Goal: Transaction & Acquisition: Purchase product/service

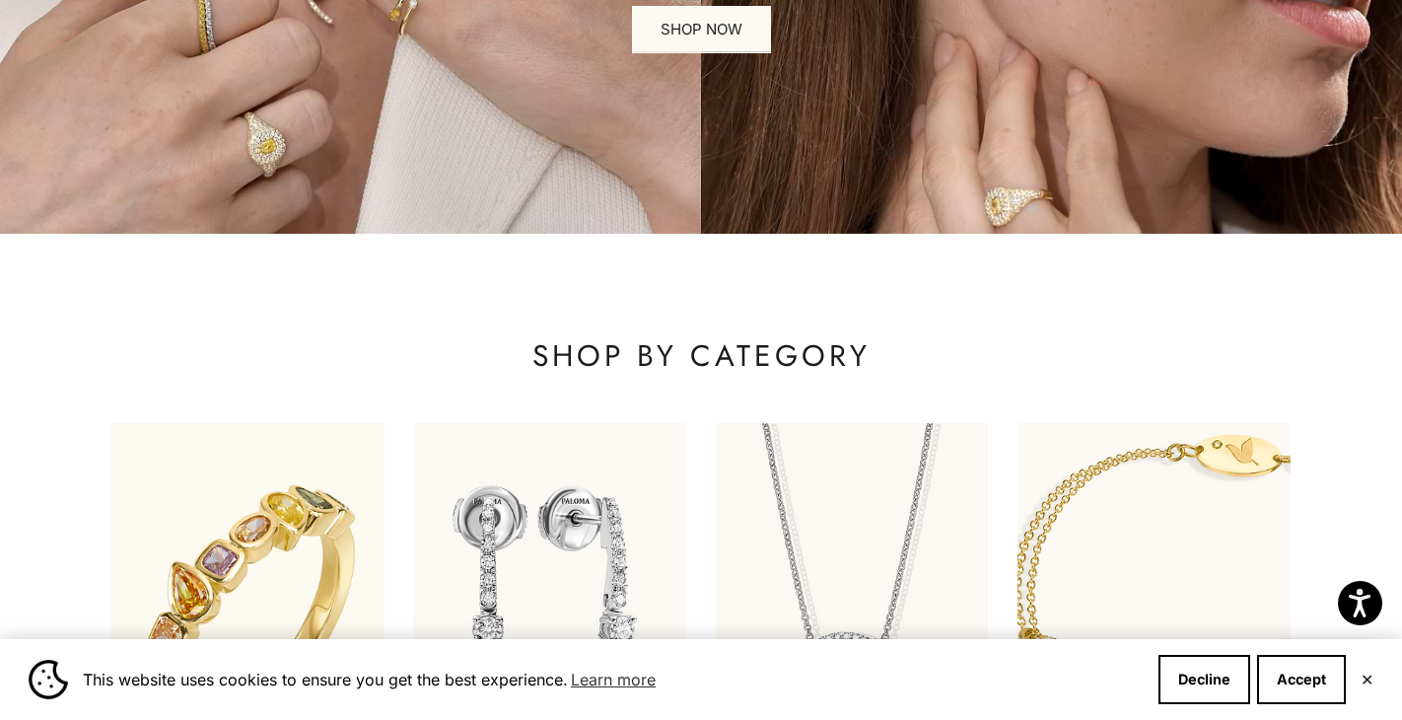
scroll to position [402, 0]
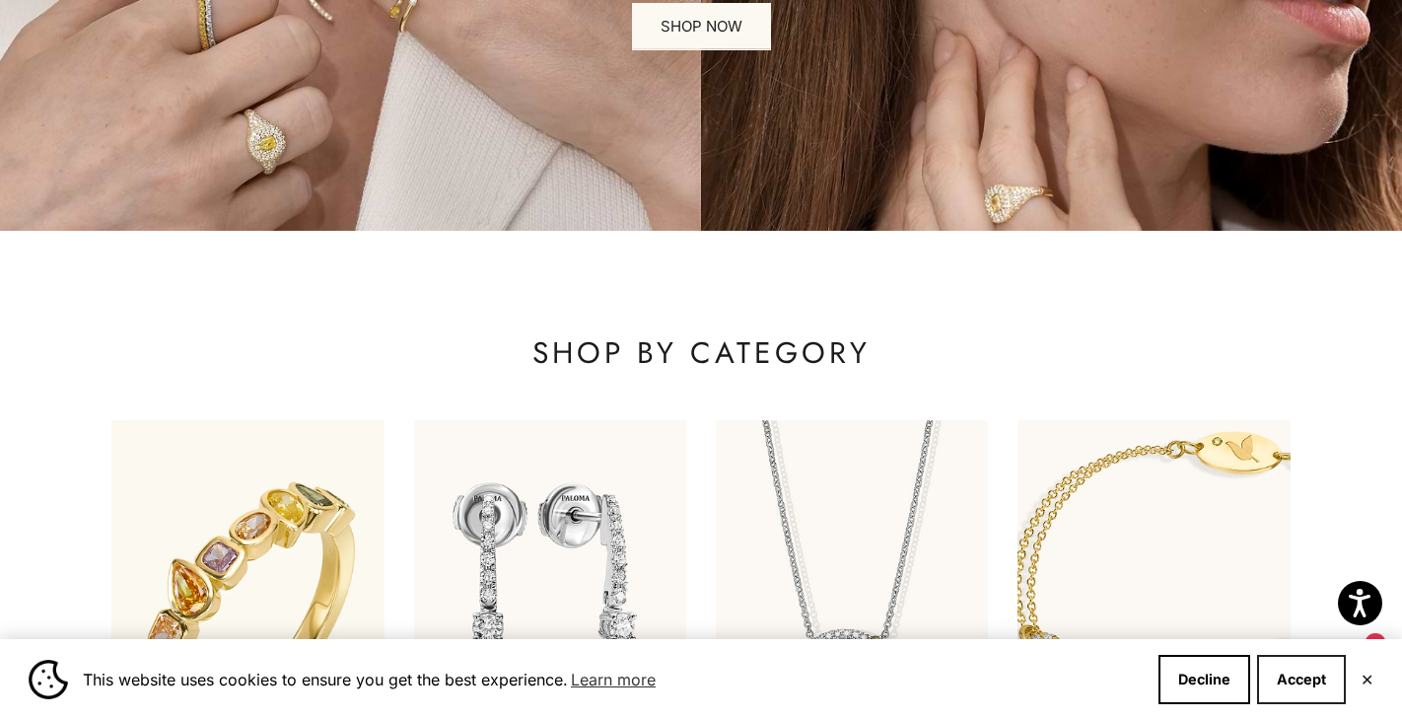
click at [1317, 678] on button "Accept" at bounding box center [1301, 679] width 89 height 49
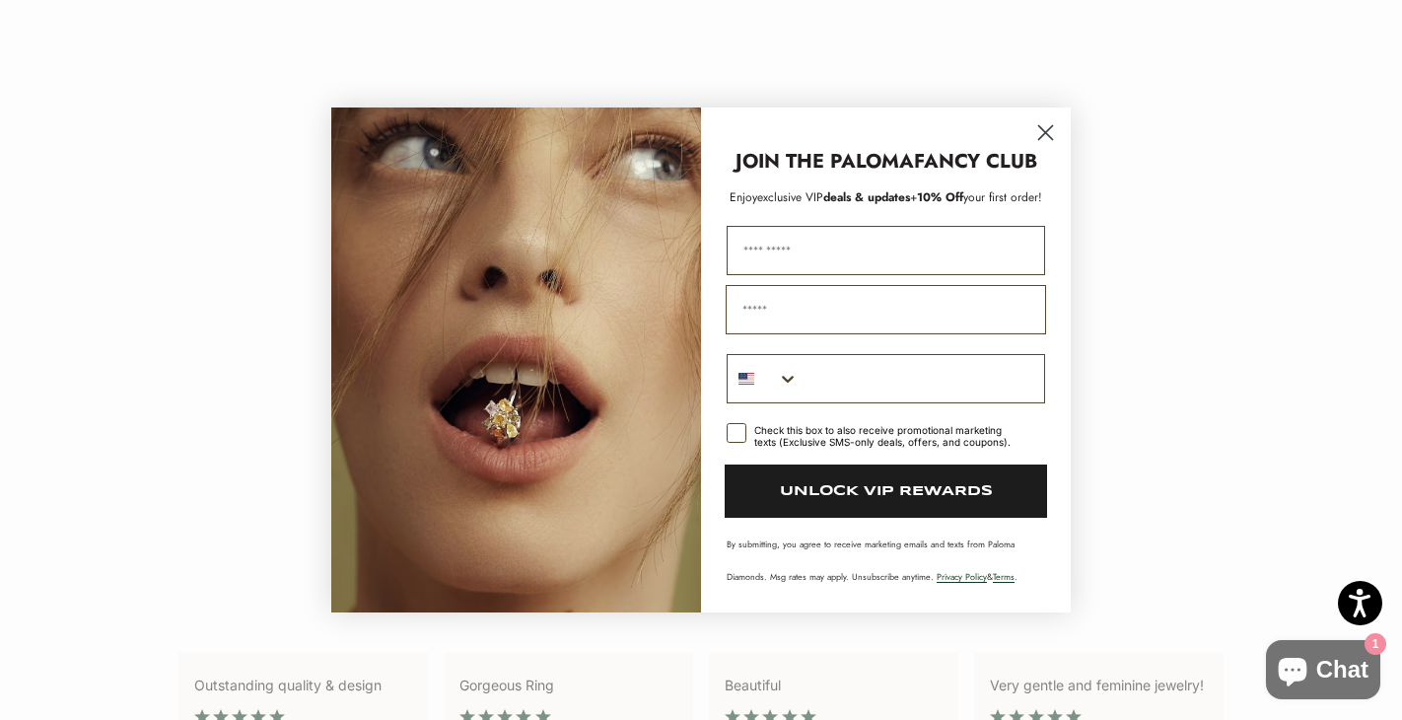
scroll to position [3321, 0]
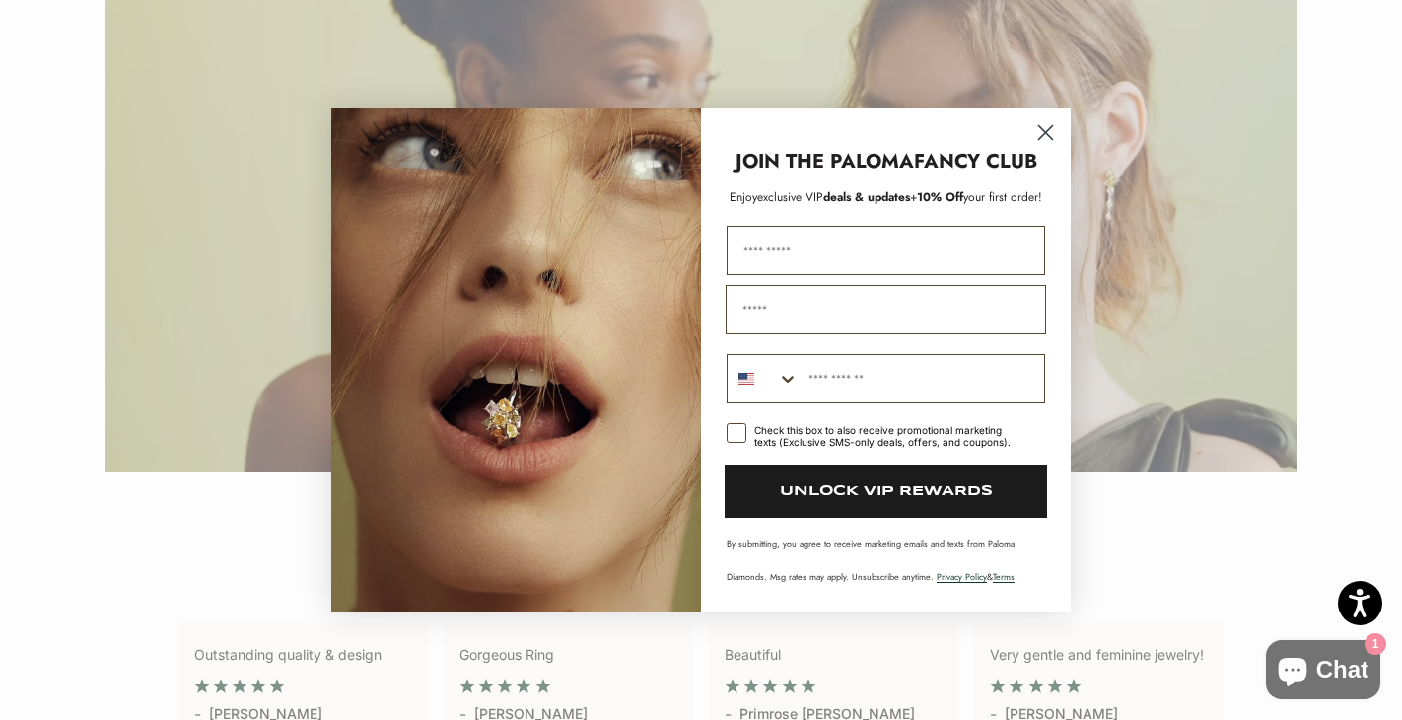
click at [1049, 128] on icon "Close dialog" at bounding box center [1046, 133] width 14 height 14
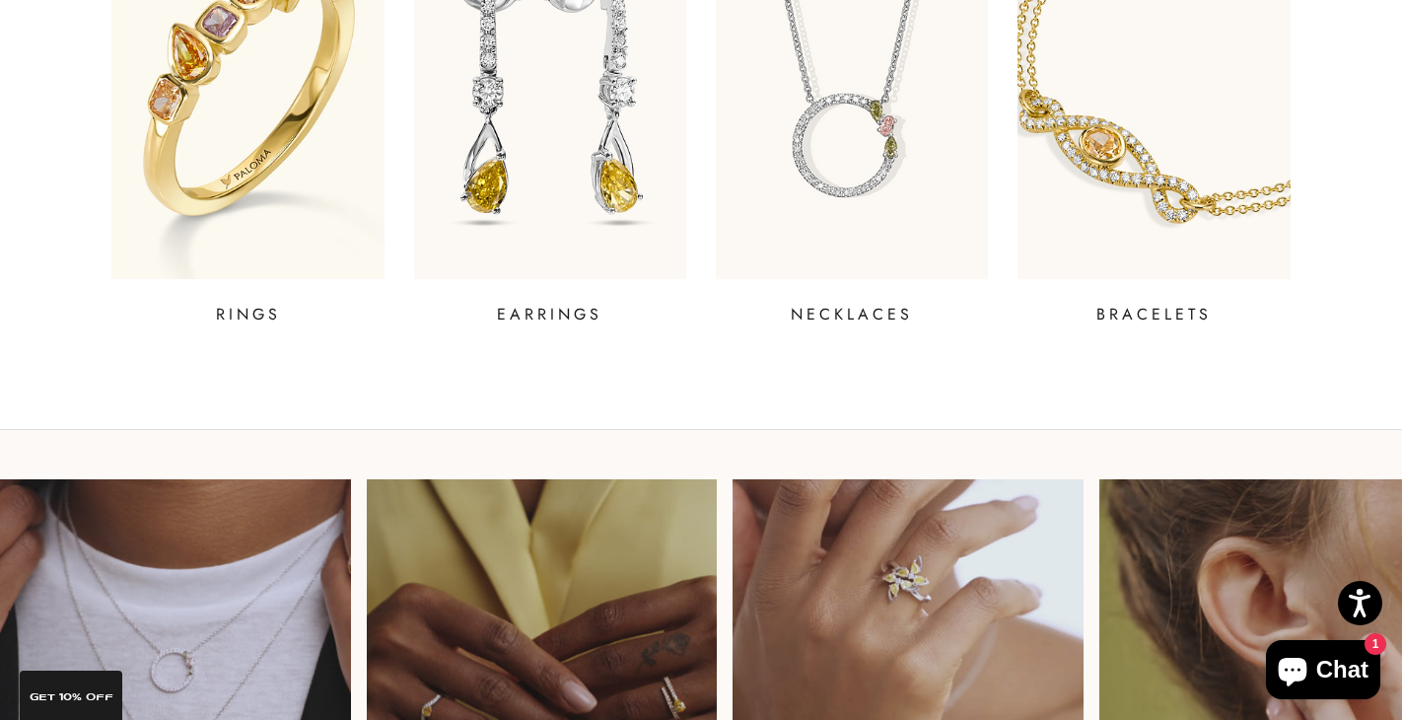
scroll to position [0, 0]
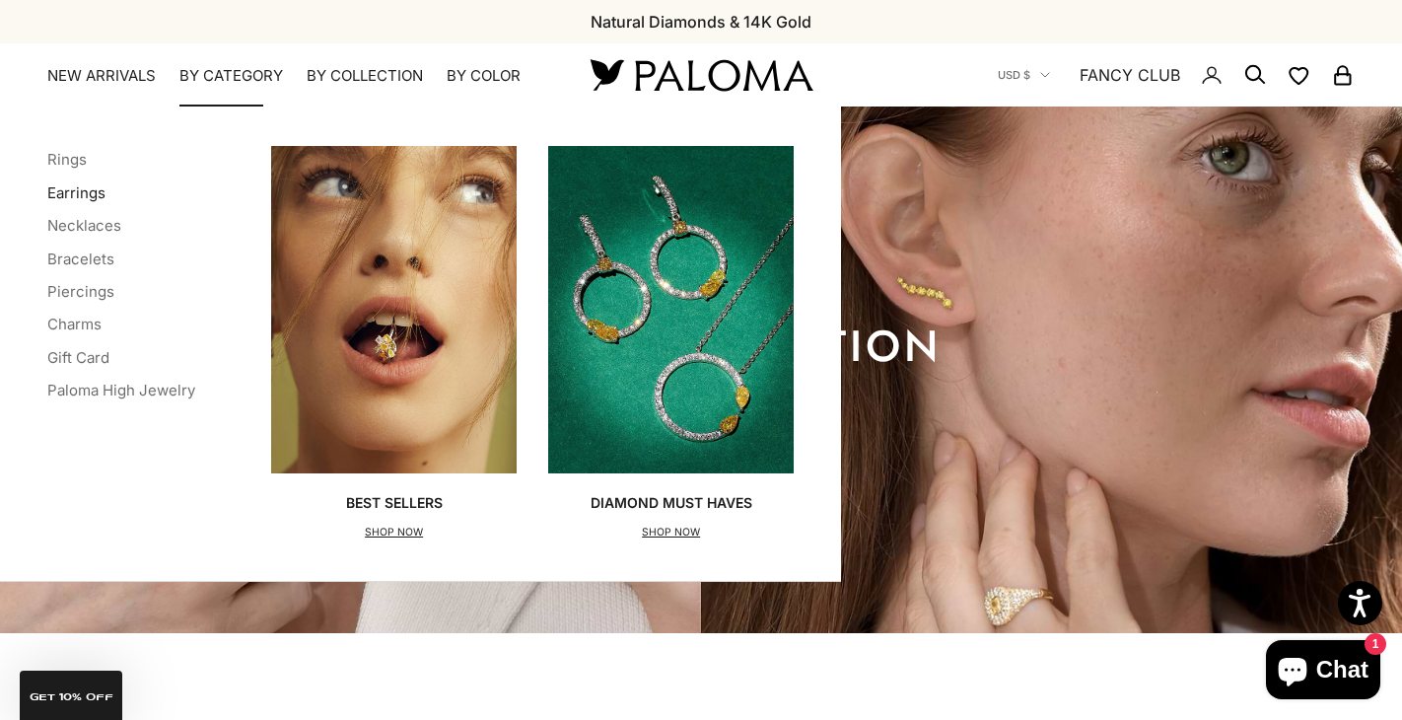
click at [89, 192] on link "Earrings" at bounding box center [76, 192] width 58 height 19
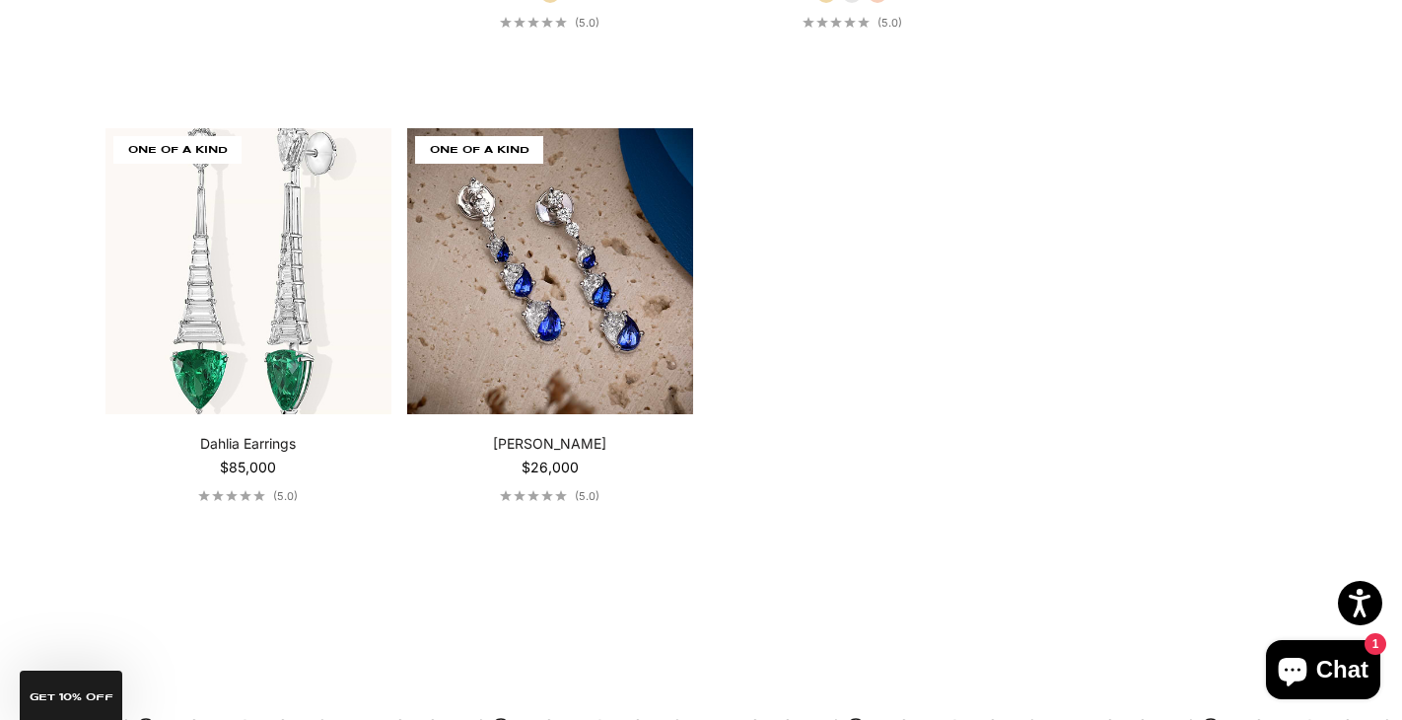
scroll to position [4040, 0]
